Goal: Task Accomplishment & Management: Manage account settings

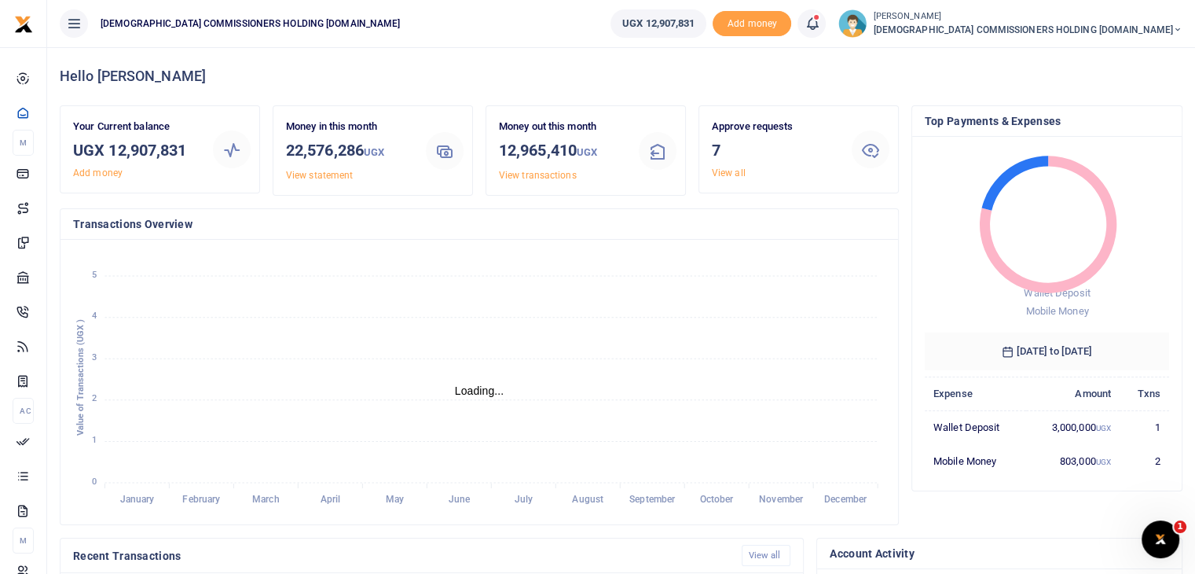
scroll to position [13, 13]
click at [733, 173] on link "View all" at bounding box center [729, 172] width 34 height 11
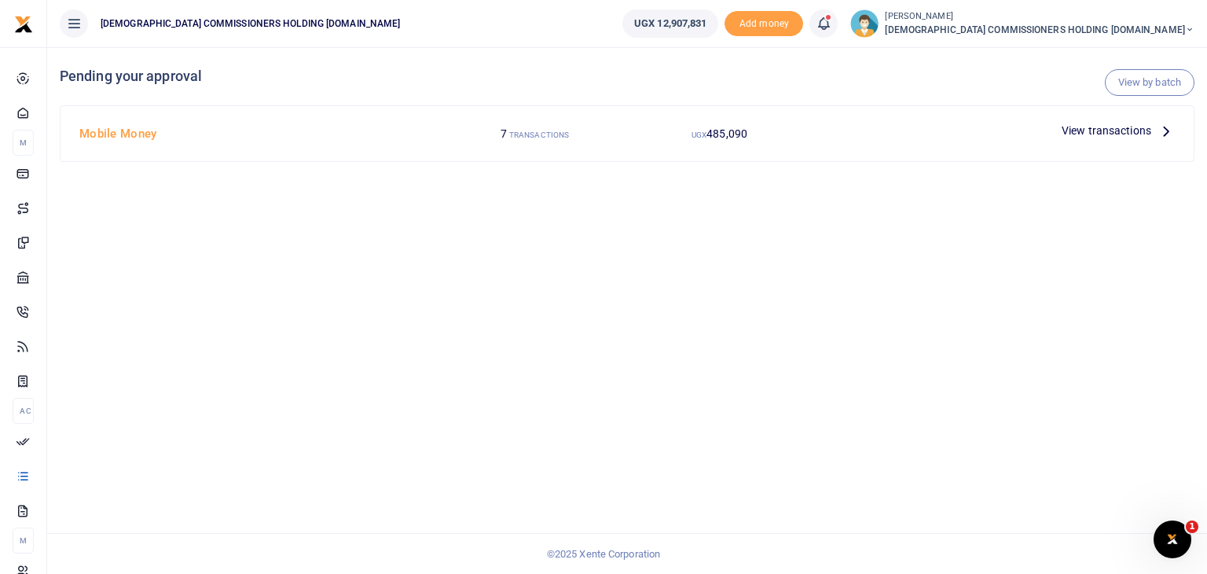
click at [1143, 128] on span "View transactions" at bounding box center [1106, 130] width 90 height 17
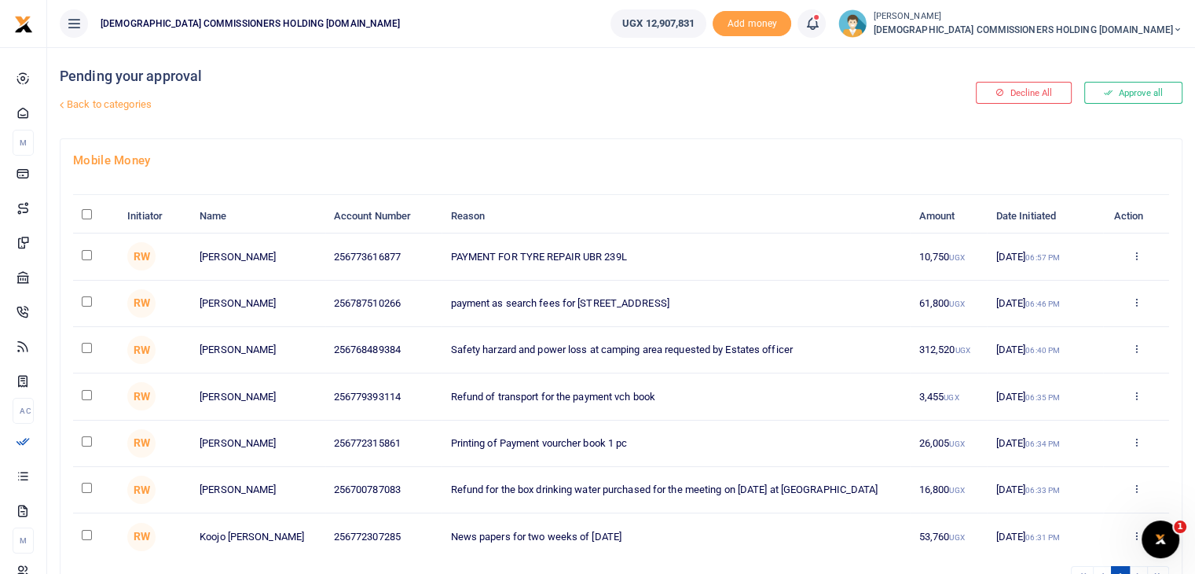
click at [811, 117] on div "Decline All Approve all" at bounding box center [999, 92] width 379 height 91
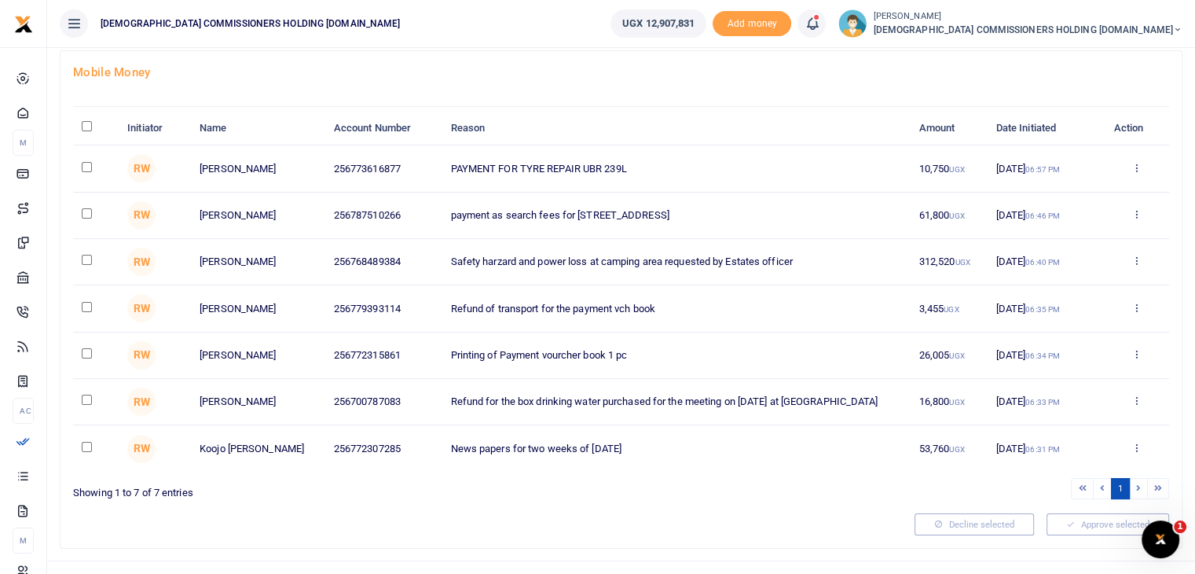
scroll to position [90, 0]
click at [88, 257] on input "checkbox" at bounding box center [87, 258] width 10 height 10
checkbox input "true"
click at [949, 522] on button "Decline selected (1)" at bounding box center [958, 522] width 130 height 22
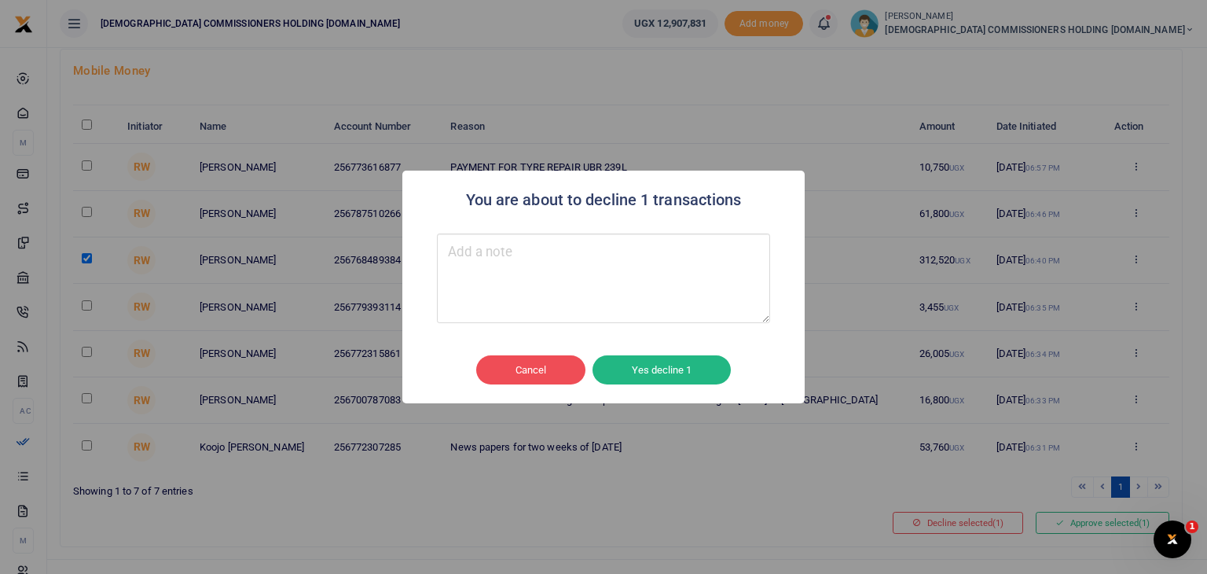
type textarea "T"
type textarea "Load from Nabugabo"
click at [681, 371] on button "Yes decline 1" at bounding box center [661, 370] width 138 height 30
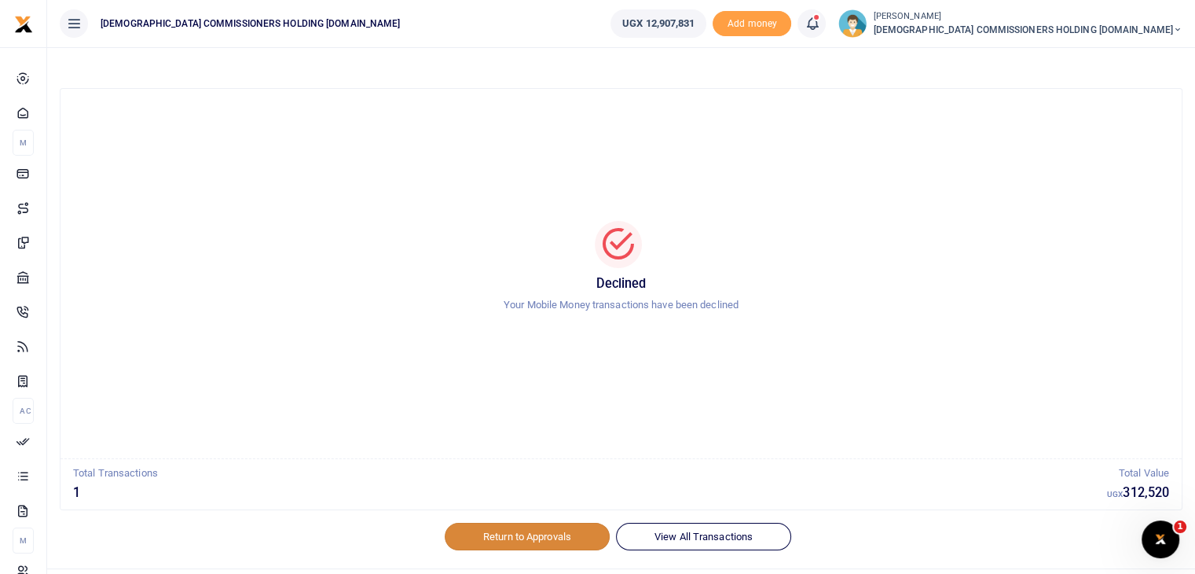
click at [553, 538] on link "Return to Approvals" at bounding box center [527, 535] width 165 height 27
